Goal: Task Accomplishment & Management: Complete application form

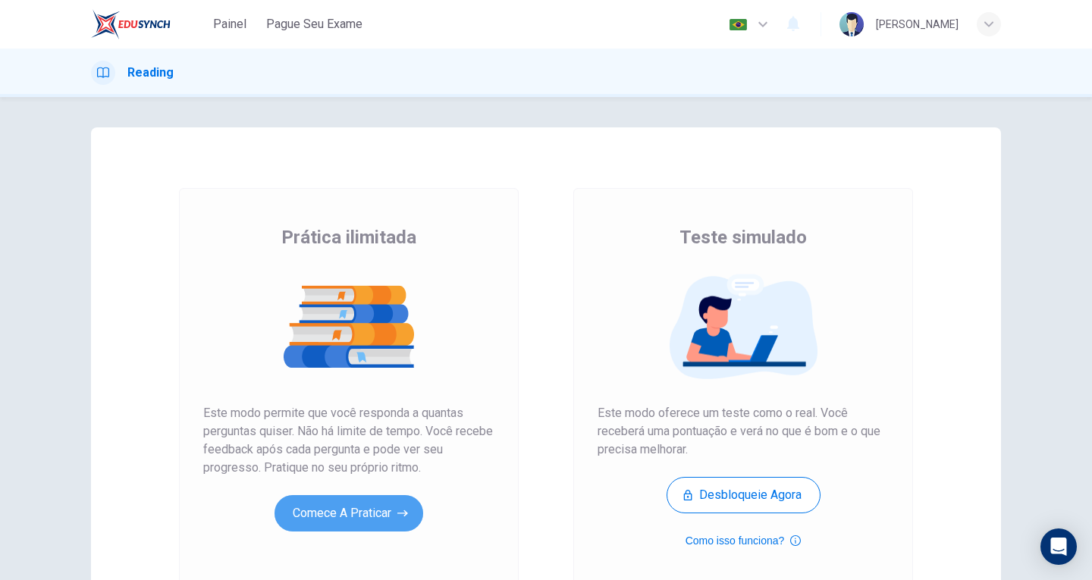
click at [382, 506] on button "Comece a praticar" at bounding box center [349, 513] width 149 height 36
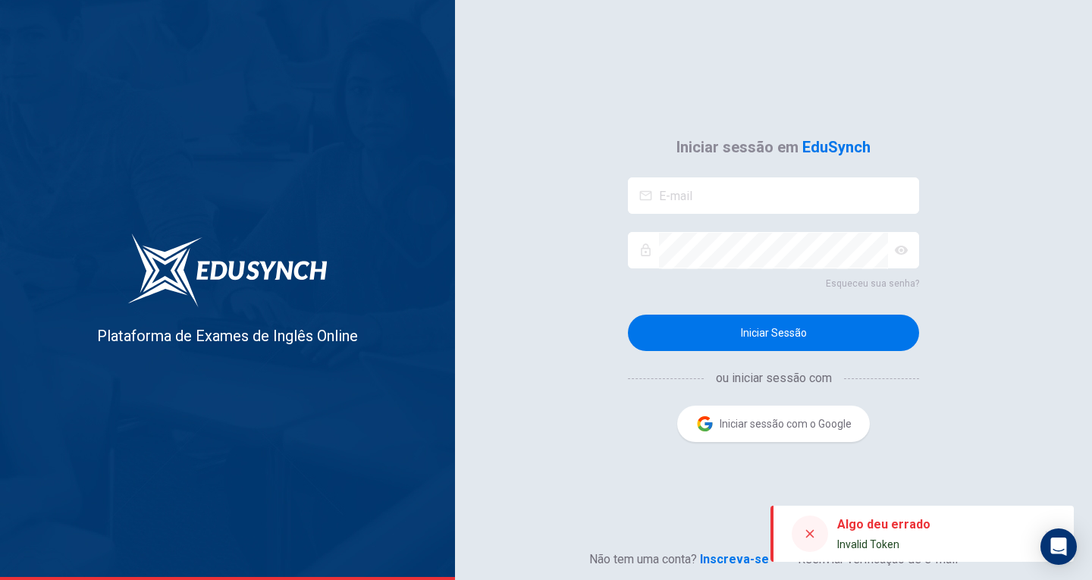
type input "[EMAIL_ADDRESS][DOMAIN_NAME]"
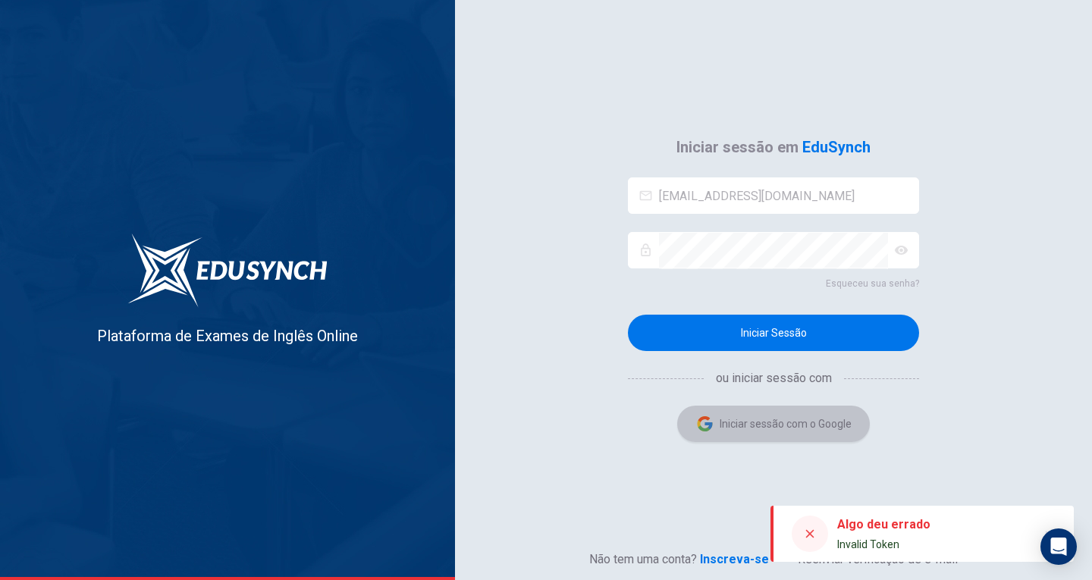
click at [746, 433] on button "Iniciar sessão com o Google" at bounding box center [773, 424] width 193 height 36
